Goal: Transaction & Acquisition: Download file/media

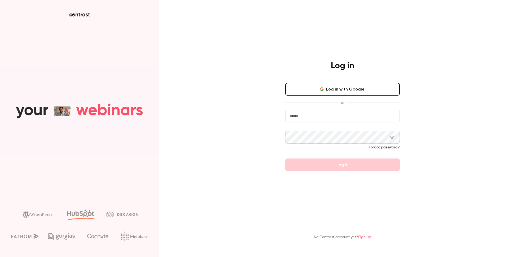
click at [352, 85] on button "Log in with Google" at bounding box center [343, 89] width 115 height 13
type input "**********"
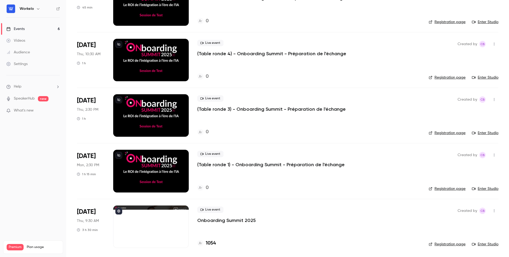
scroll to position [119, 0]
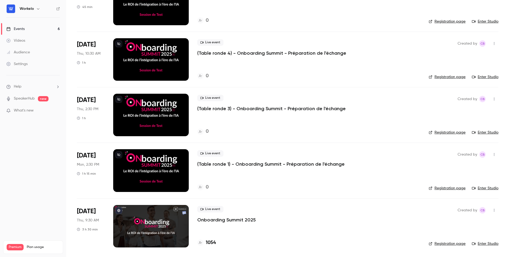
click at [227, 221] on p "Onboarding Summit 2025" at bounding box center [226, 220] width 59 height 6
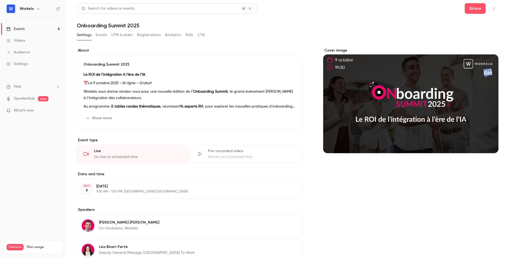
click at [146, 35] on button "Registrations" at bounding box center [149, 35] width 24 height 8
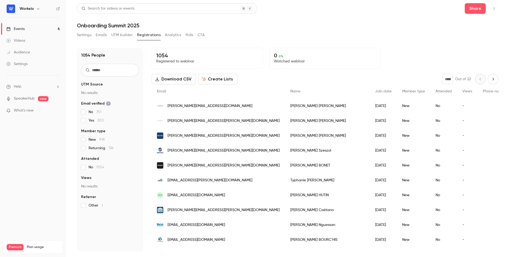
click at [167, 79] on button "Download CSV" at bounding box center [174, 79] width 44 height 11
